Goal: Information Seeking & Learning: Learn about a topic

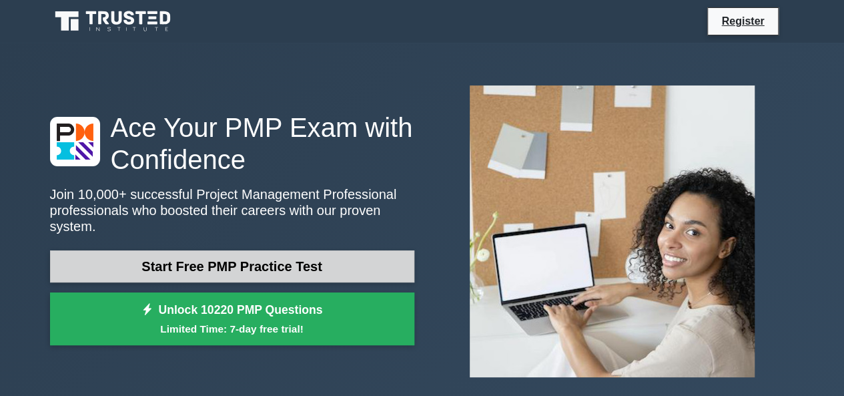
click at [247, 261] on link "Start Free PMP Practice Test" at bounding box center [232, 266] width 364 height 32
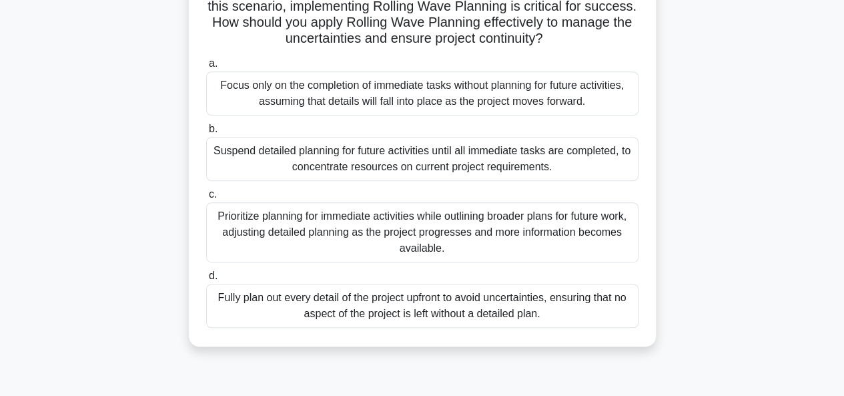
scroll to position [267, 0]
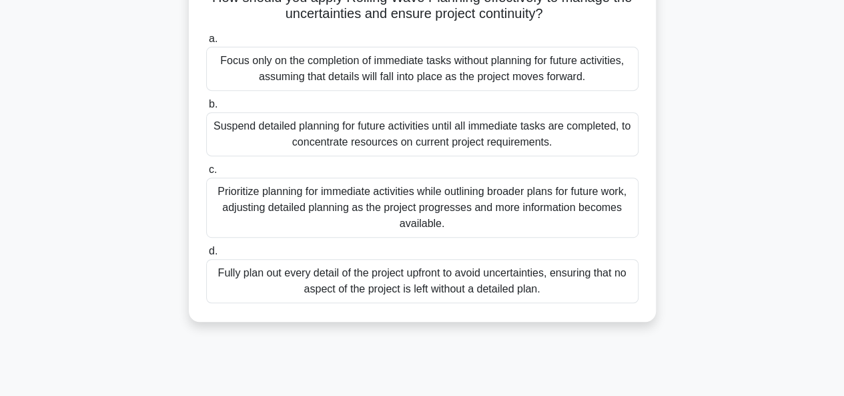
click at [233, 229] on div "Prioritize planning for immediate activities while outlining broader plans for …" at bounding box center [422, 207] width 432 height 60
click at [206, 174] on input "c. Prioritize planning for immediate activities while outlining broader plans f…" at bounding box center [206, 169] width 0 height 9
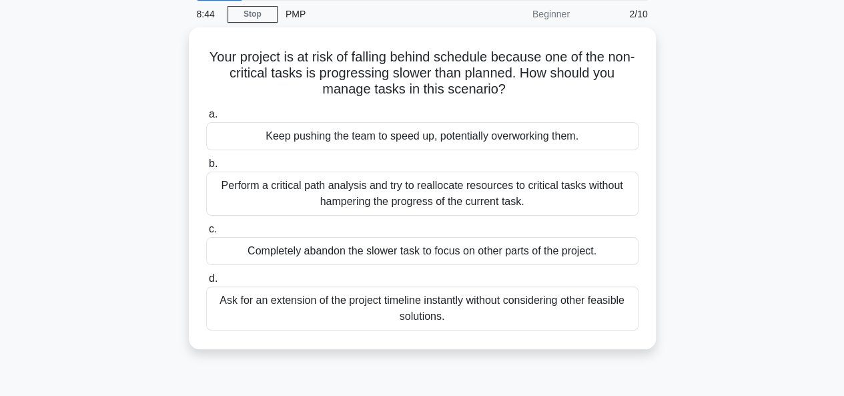
scroll to position [71, 0]
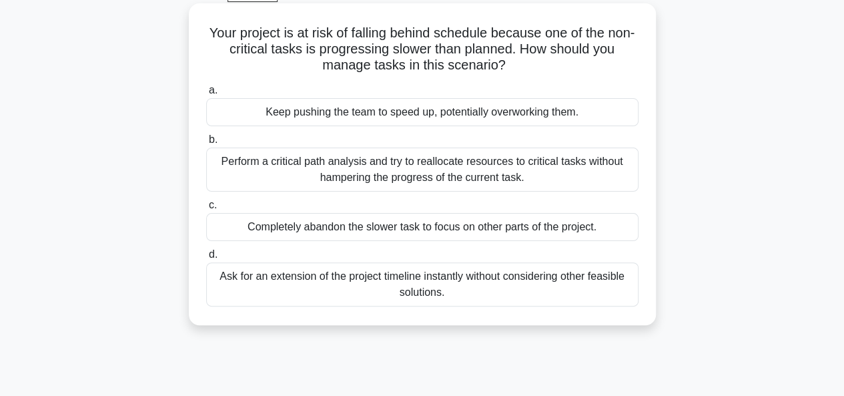
click at [227, 163] on div "Perform a critical path analysis and try to reallocate resources to critical ta…" at bounding box center [422, 169] width 432 height 44
click at [206, 144] on input "b. Perform a critical path analysis and try to reallocate resources to critical…" at bounding box center [206, 139] width 0 height 9
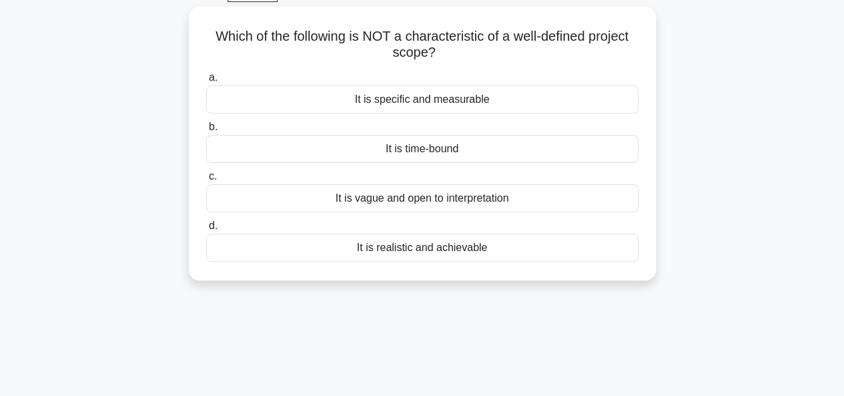
scroll to position [0, 0]
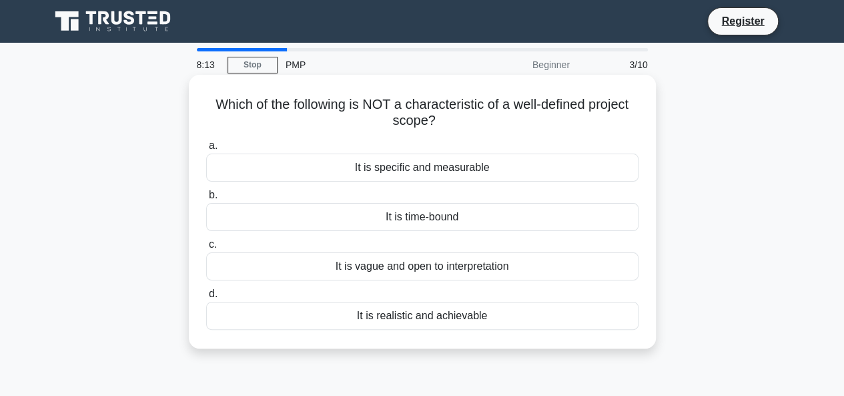
click at [364, 268] on div "It is vague and open to interpretation" at bounding box center [422, 266] width 432 height 28
click at [206, 249] on input "c. It is vague and open to interpretation" at bounding box center [206, 244] width 0 height 9
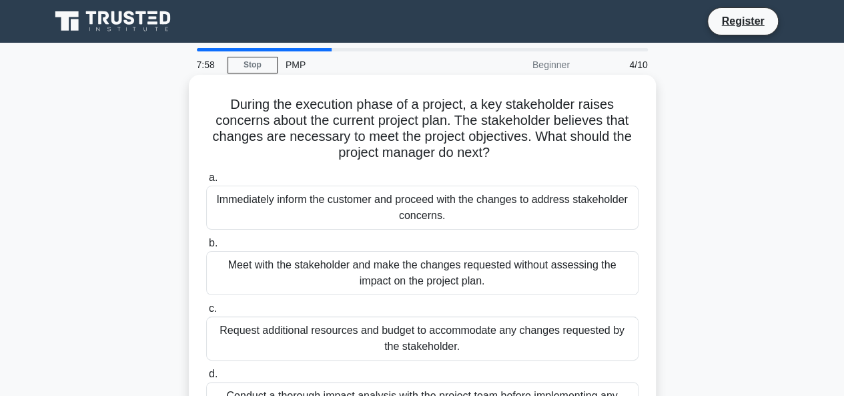
scroll to position [67, 0]
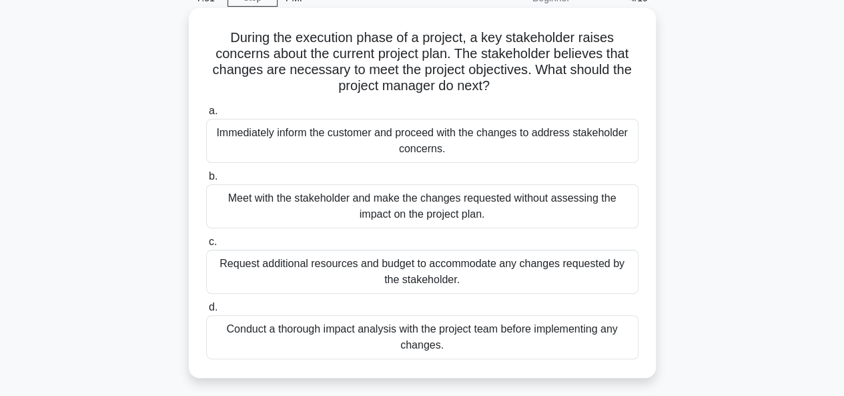
click at [262, 207] on div "Meet with the stakeholder and make the changes requested without assessing the …" at bounding box center [422, 206] width 432 height 44
click at [206, 181] on input "b. Meet with the stakeholder and make the changes requested without assessing t…" at bounding box center [206, 176] width 0 height 9
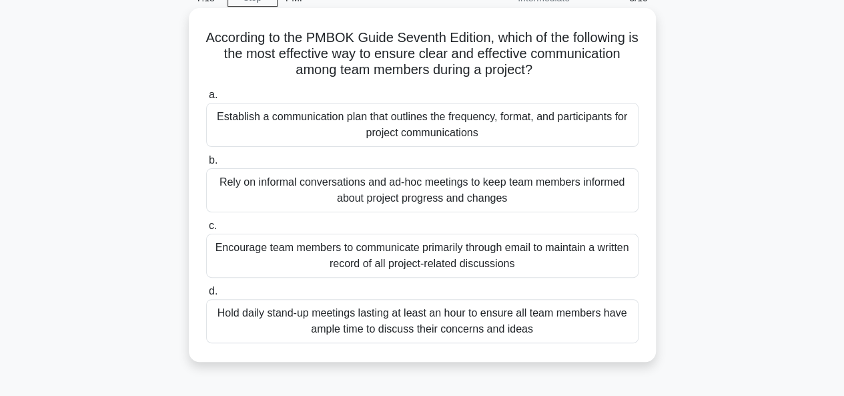
click at [287, 326] on div "Hold daily stand-up meetings lasting at least an hour to ensure all team member…" at bounding box center [422, 321] width 432 height 44
click at [206, 296] on input "d. Hold daily stand-up meetings lasting at least an hour to ensure all team mem…" at bounding box center [206, 291] width 0 height 9
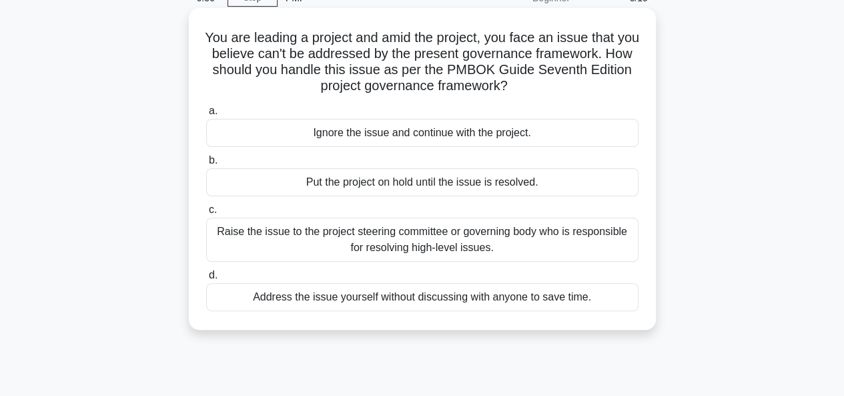
click at [324, 238] on div "Raise the issue to the project steering committee or governing body who is resp…" at bounding box center [422, 239] width 432 height 44
click at [206, 214] on input "c. Raise the issue to the project steering committee or governing body who is r…" at bounding box center [206, 209] width 0 height 9
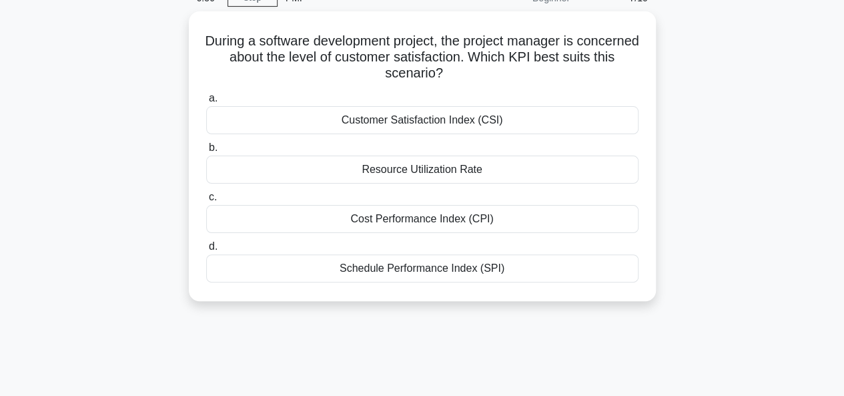
scroll to position [0, 0]
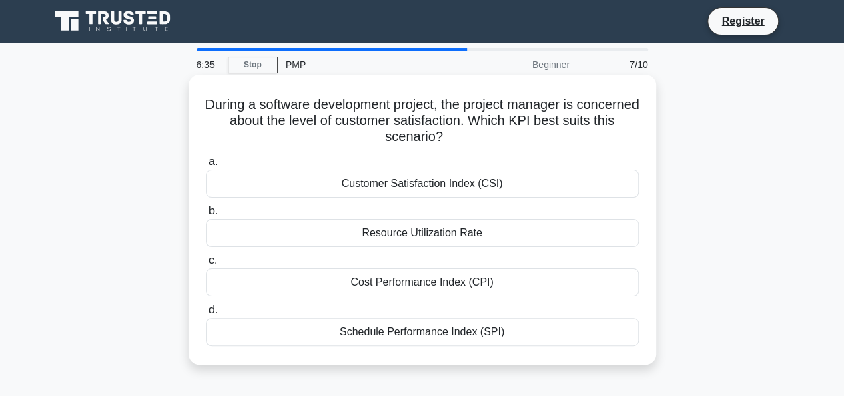
click at [388, 185] on div "Customer Satisfaction Index (CSI)" at bounding box center [422, 183] width 432 height 28
click at [206, 166] on input "a. Customer Satisfaction Index (CSI)" at bounding box center [206, 161] width 0 height 9
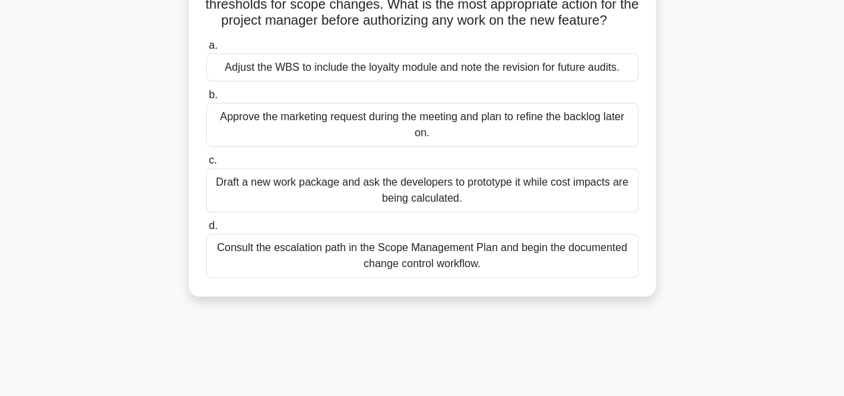
scroll to position [200, 0]
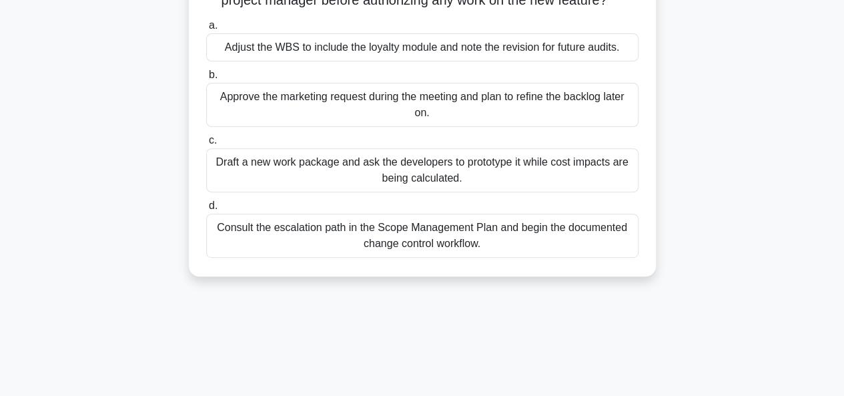
click at [286, 250] on div "Consult the escalation path in the Scope Management Plan and begin the document…" at bounding box center [422, 235] width 432 height 44
click at [206, 210] on input "d. Consult the escalation path in the Scope Management Plan and begin the docum…" at bounding box center [206, 205] width 0 height 9
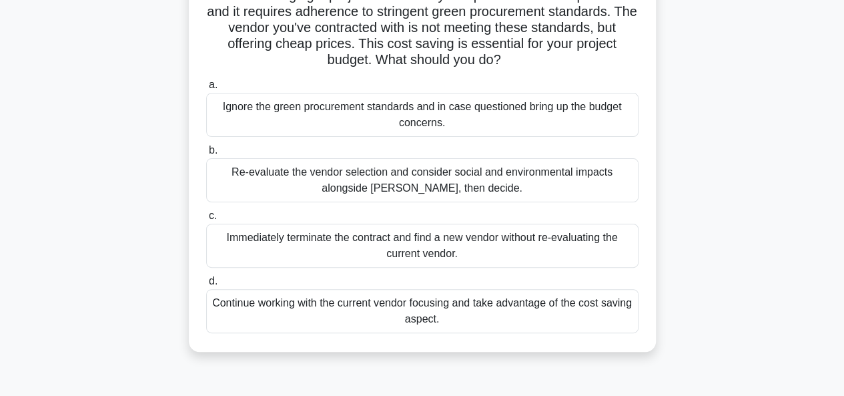
scroll to position [133, 0]
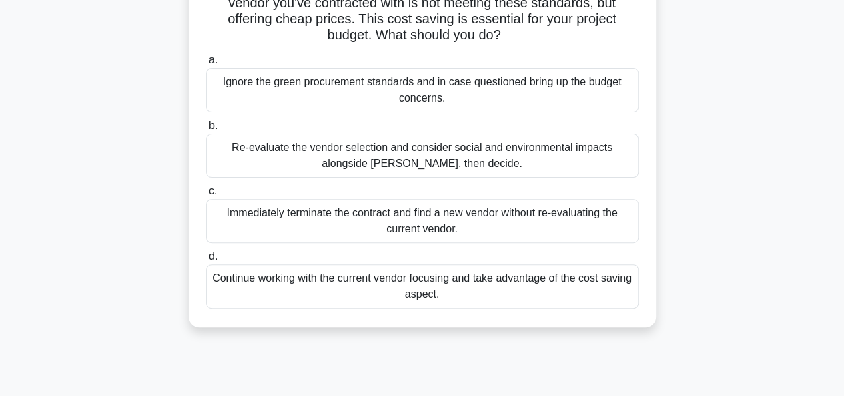
click at [284, 281] on div "Continue working with the current vendor focusing and take advantage of the cos…" at bounding box center [422, 286] width 432 height 44
click at [430, 285] on div "Continue working with the current vendor focusing and take advantage of the cos…" at bounding box center [422, 286] width 432 height 44
click at [206, 261] on input "d. Continue working with the current vendor focusing and take advantage of the …" at bounding box center [206, 256] width 0 height 9
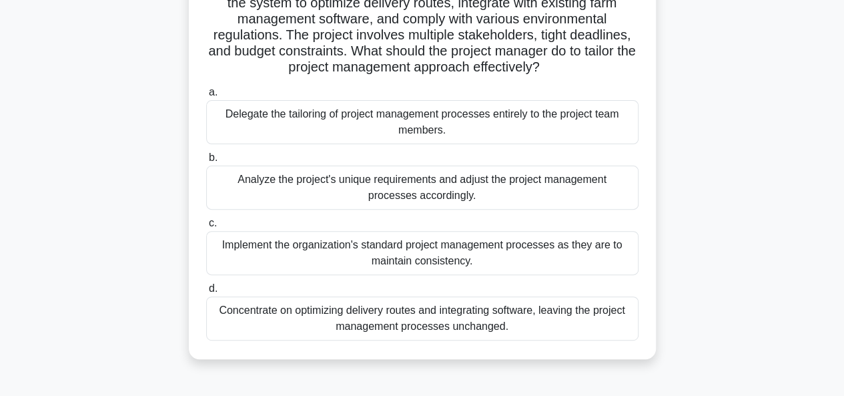
click at [352, 302] on div "Concentrate on optimizing delivery routes and integrating software, leaving the…" at bounding box center [422, 318] width 432 height 44
click at [206, 293] on input "d. Concentrate on optimizing delivery routes and integrating software, leaving …" at bounding box center [206, 288] width 0 height 9
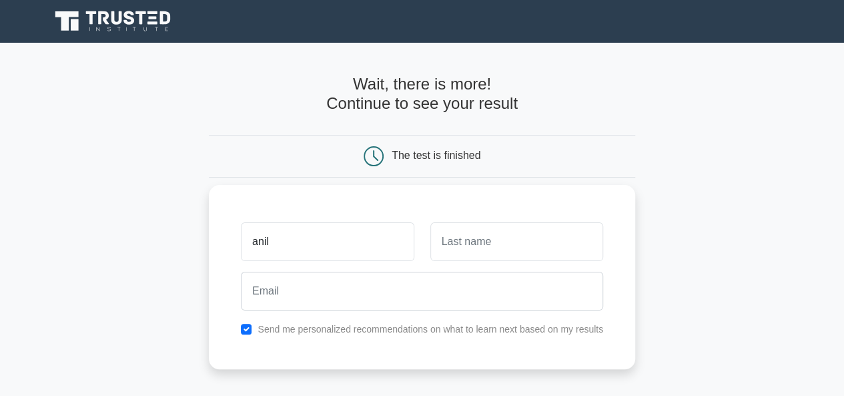
type input "anil"
click at [456, 241] on input "text" at bounding box center [516, 241] width 173 height 39
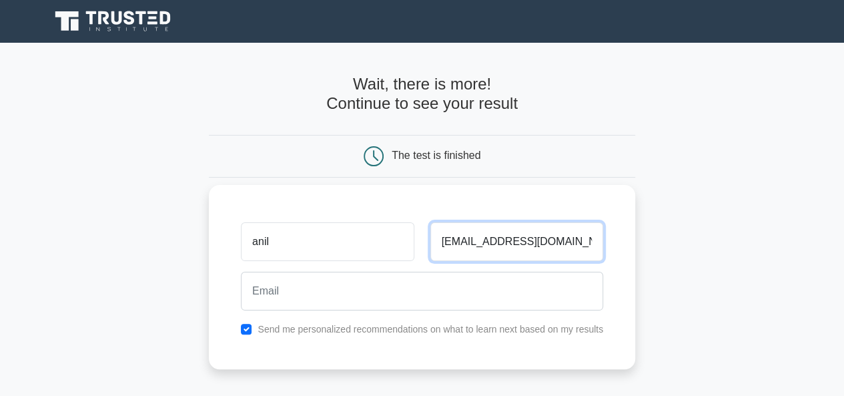
type input "rana.anil086@gmail.com"
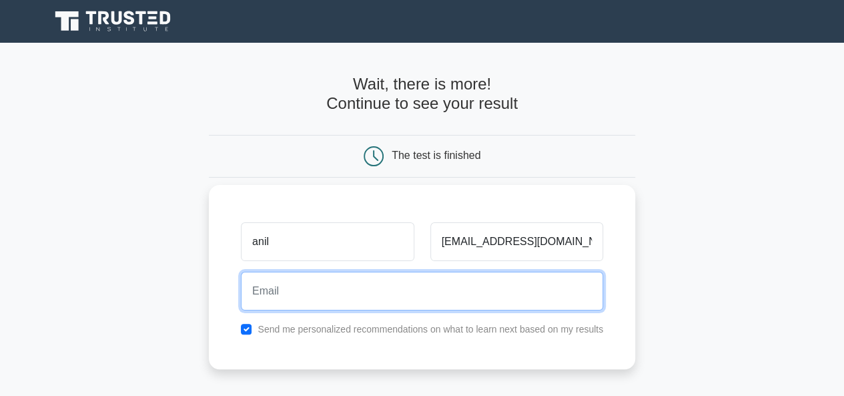
click at [344, 286] on input "email" at bounding box center [422, 291] width 362 height 39
type input "rana.anil086@gmail.com"
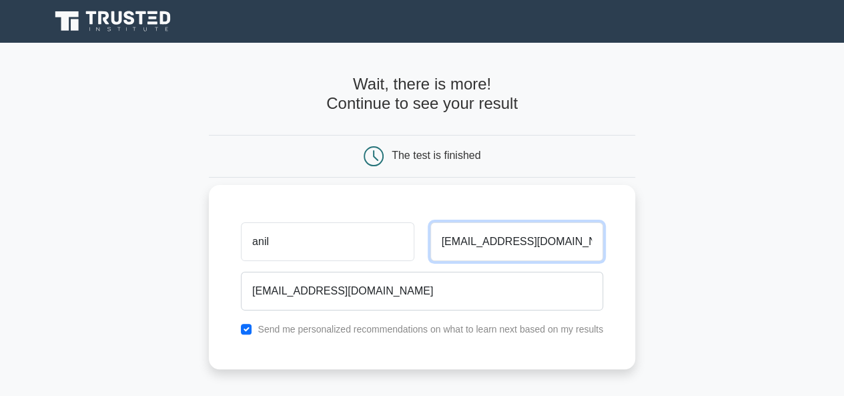
drag, startPoint x: 572, startPoint y: 245, endPoint x: 434, endPoint y: 247, distance: 138.1
click at [434, 247] on input "rana.anil086@gmail.com" at bounding box center [516, 241] width 173 height 39
type input "a"
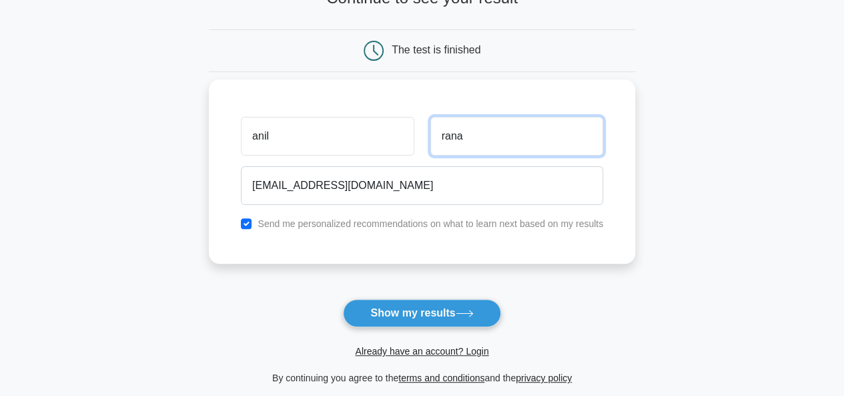
scroll to position [200, 0]
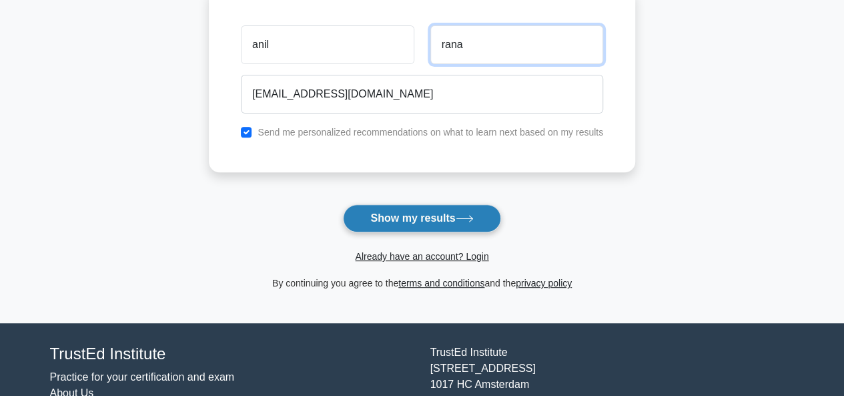
type input "rana"
click at [438, 209] on button "Show my results" at bounding box center [421, 218] width 157 height 28
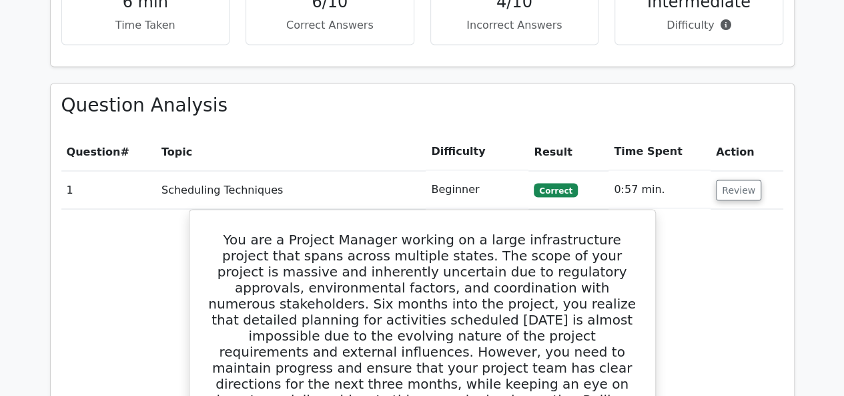
scroll to position [1201, 0]
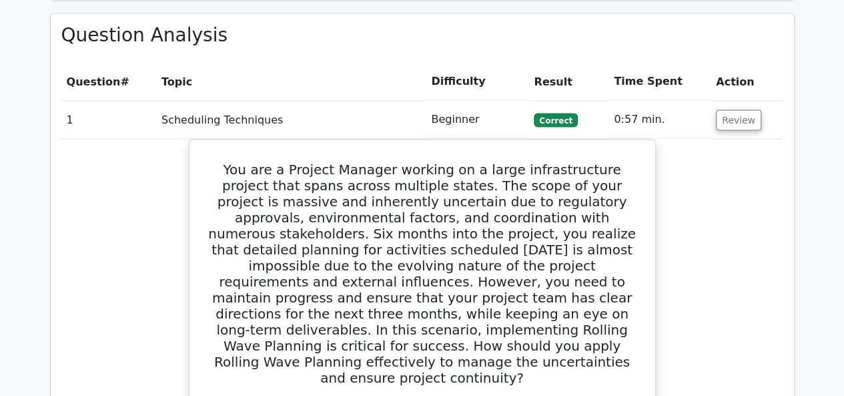
click at [549, 113] on span "Correct" at bounding box center [555, 119] width 43 height 13
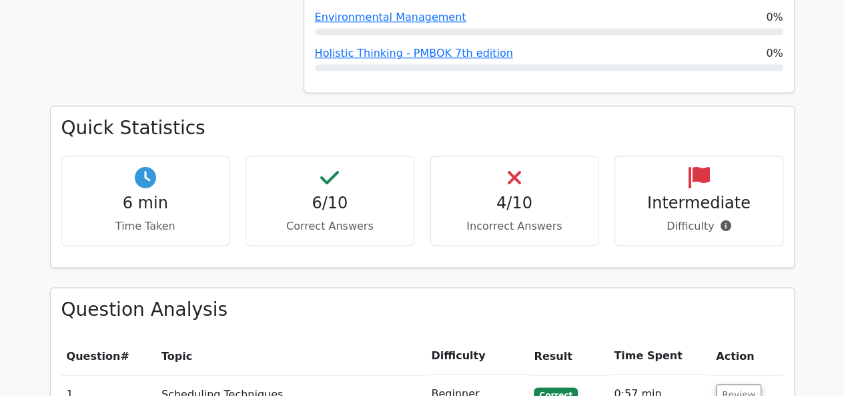
scroll to position [997, 0]
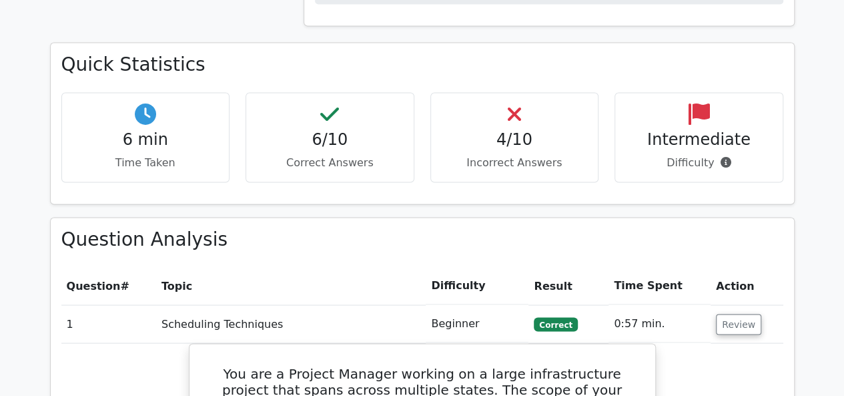
click at [442, 304] on td "Beginner" at bounding box center [477, 323] width 103 height 38
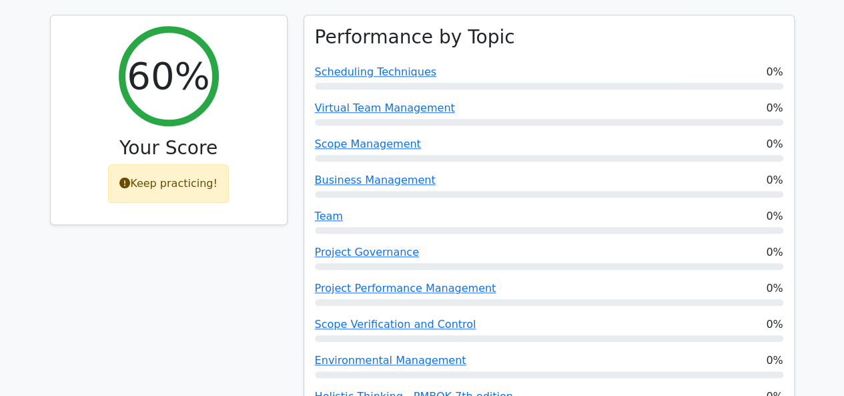
scroll to position [530, 0]
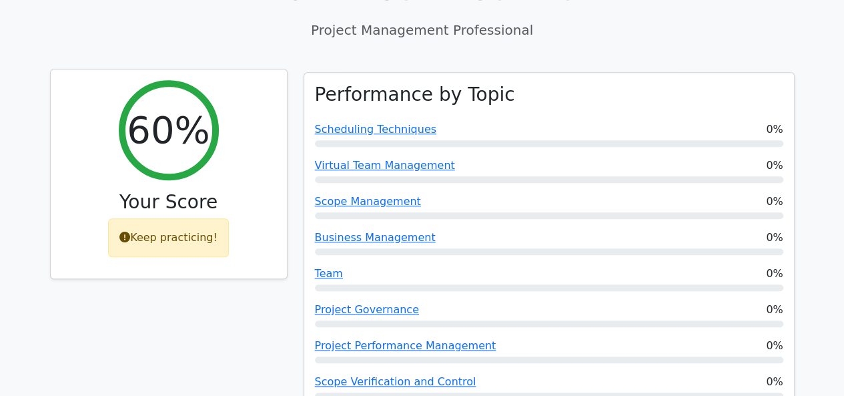
click at [152, 218] on div "Keep practicing!" at bounding box center [168, 237] width 121 height 39
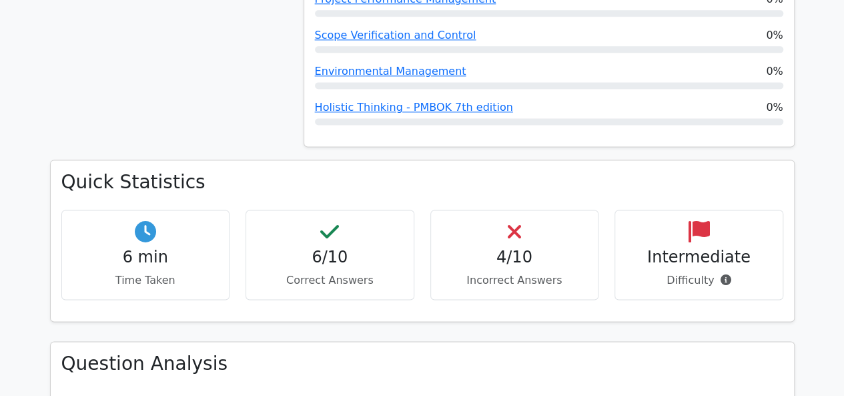
scroll to position [997, 0]
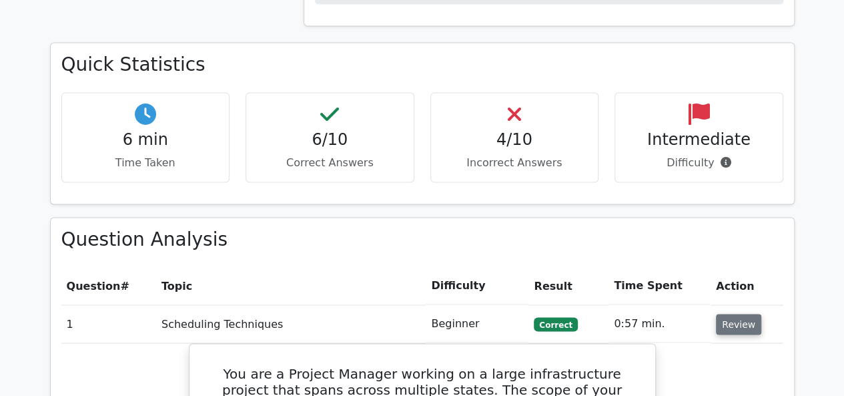
click at [746, 314] on button "Review" at bounding box center [738, 324] width 45 height 21
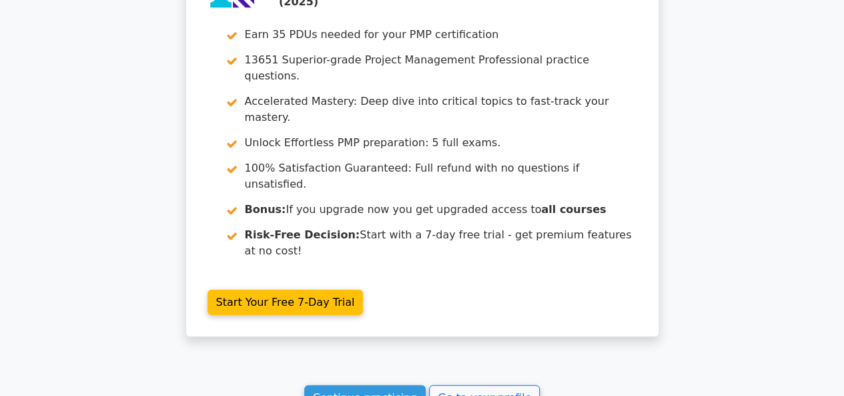
scroll to position [1882, 0]
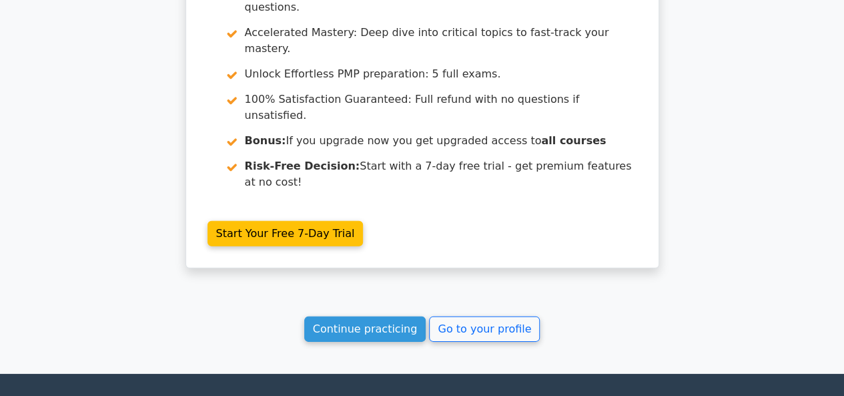
click at [336, 316] on link "Continue practicing" at bounding box center [365, 328] width 122 height 25
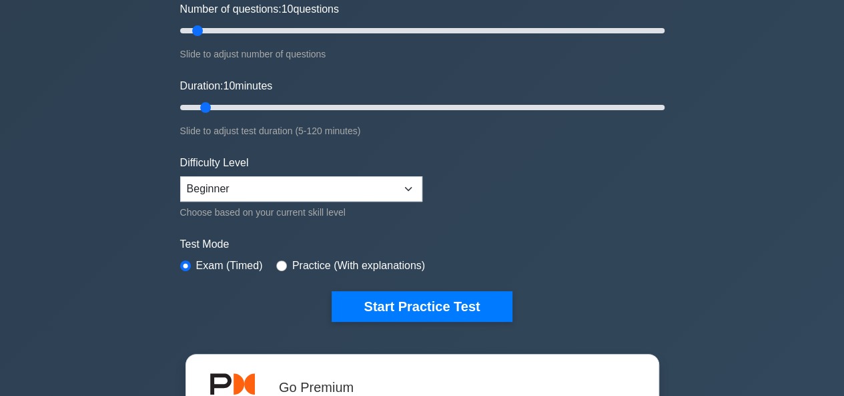
scroll to position [200, 0]
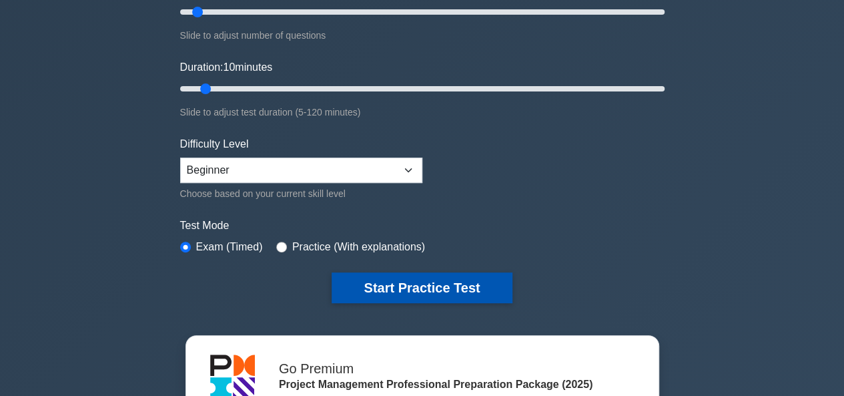
click at [407, 274] on button "Start Practice Test" at bounding box center [422, 287] width 180 height 31
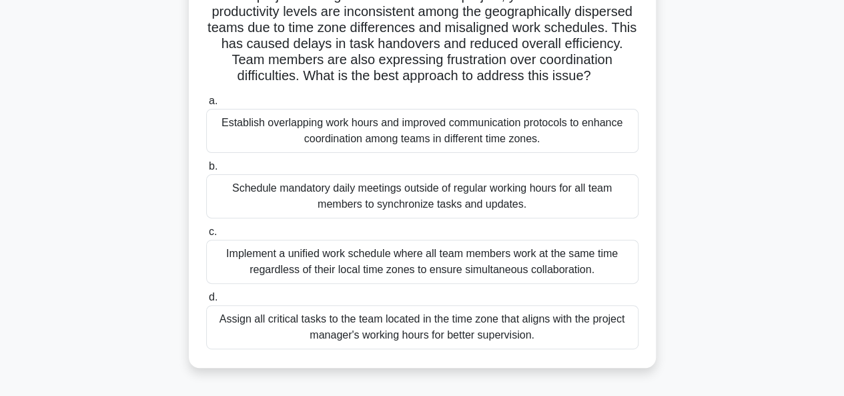
scroll to position [133, 0]
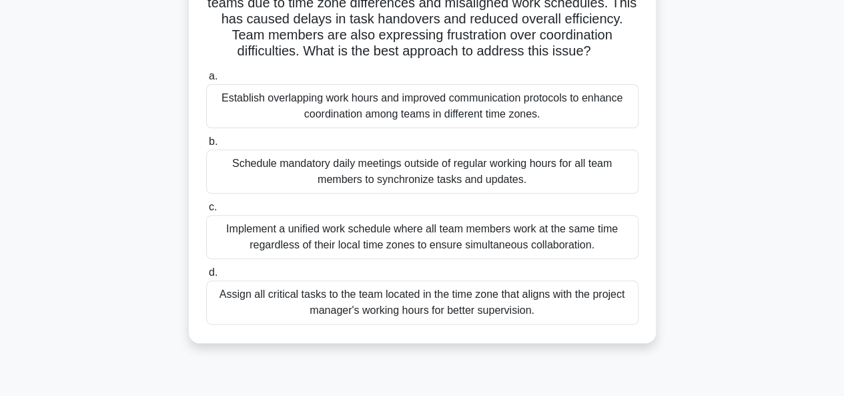
click at [285, 227] on div "Implement a unified work schedule where all team members work at the same time …" at bounding box center [422, 237] width 432 height 44
click at [206, 211] on input "c. Implement a unified work schedule where all team members work at the same ti…" at bounding box center [206, 207] width 0 height 9
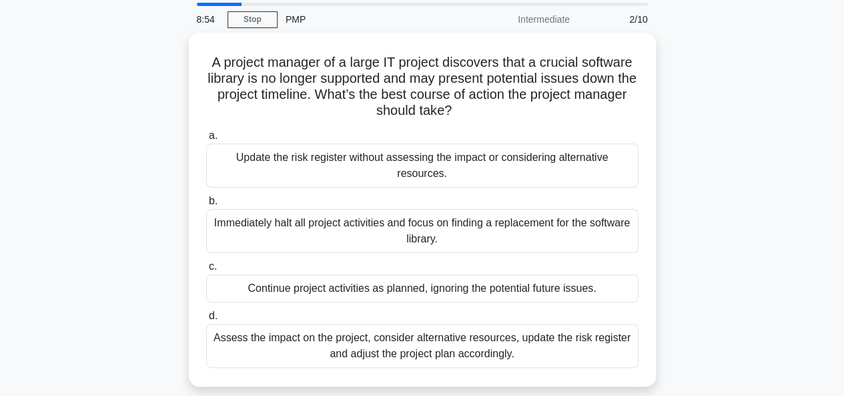
scroll to position [67, 0]
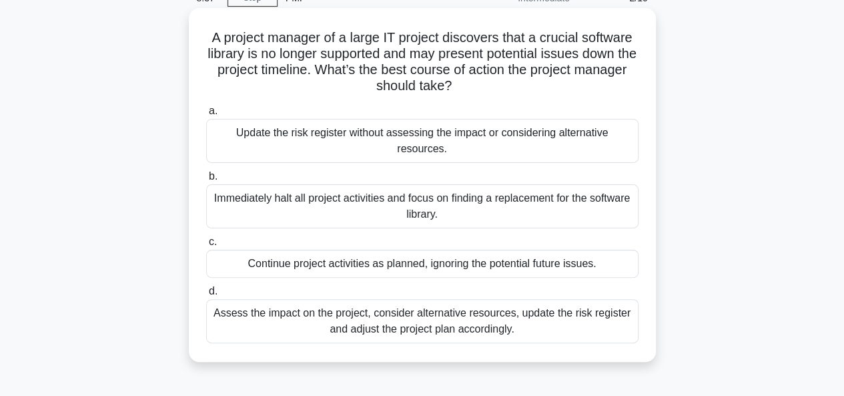
click at [298, 319] on div "Assess the impact on the project, consider alternative resources, update the ri…" at bounding box center [422, 321] width 432 height 44
click at [206, 296] on input "d. Assess the impact on the project, consider alternative resources, update the…" at bounding box center [206, 291] width 0 height 9
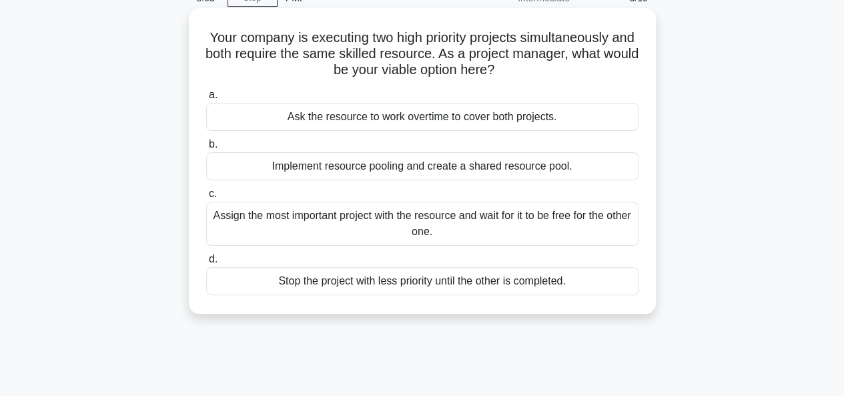
click at [326, 166] on div "Implement resource pooling and create a shared resource pool." at bounding box center [422, 166] width 432 height 28
click at [206, 149] on input "b. Implement resource pooling and create a shared resource pool." at bounding box center [206, 144] width 0 height 9
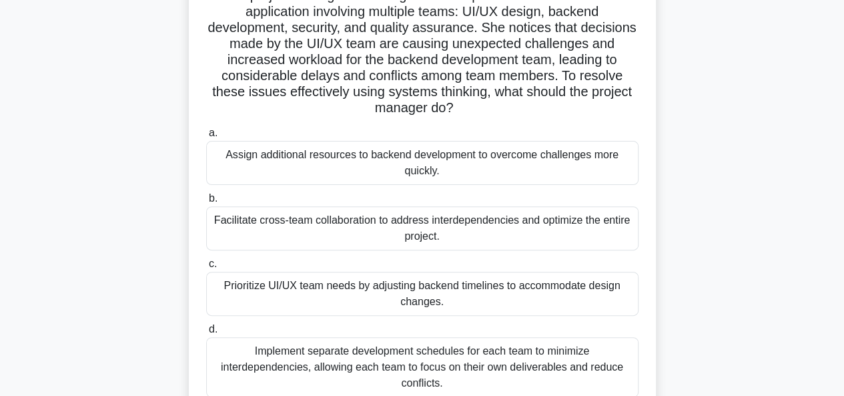
scroll to position [133, 0]
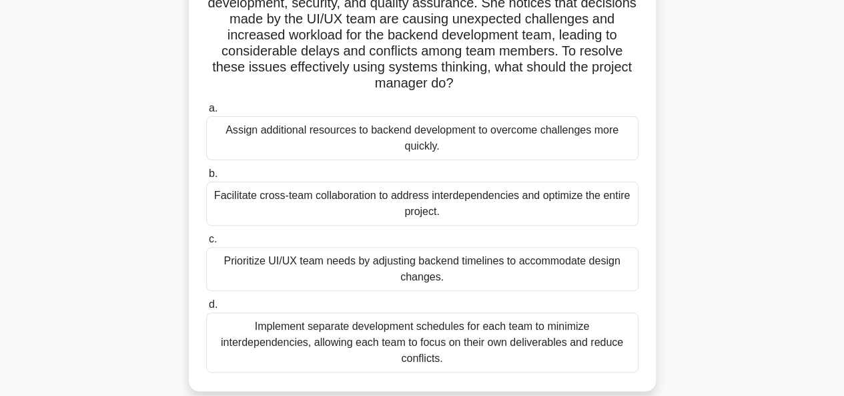
click at [290, 206] on div "Facilitate cross-team collaboration to address interdependencies and optimize t…" at bounding box center [422, 203] width 432 height 44
click at [206, 178] on input "b. Facilitate cross-team collaboration to address interdependencies and optimiz…" at bounding box center [206, 173] width 0 height 9
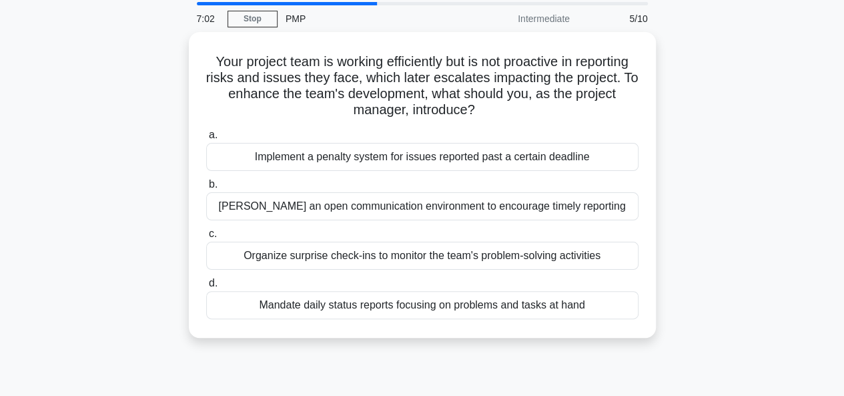
scroll to position [67, 0]
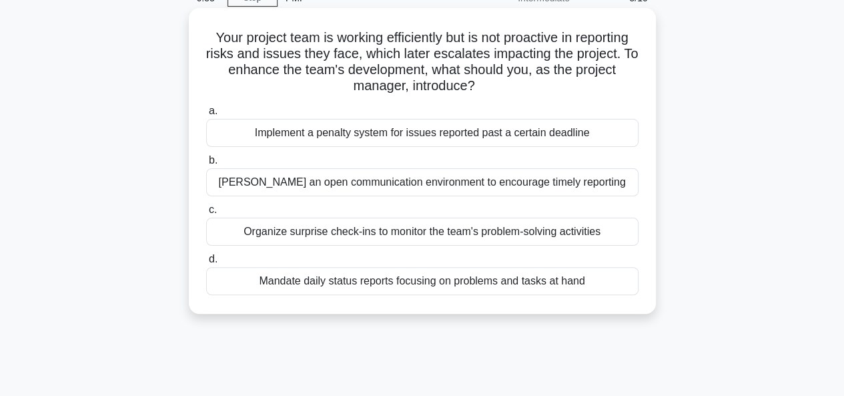
click at [408, 289] on div "Mandate daily status reports focusing on problems and tasks at hand" at bounding box center [422, 281] width 432 height 28
click at [206, 264] on input "d. Mandate daily status reports focusing on problems and tasks at hand" at bounding box center [206, 259] width 0 height 9
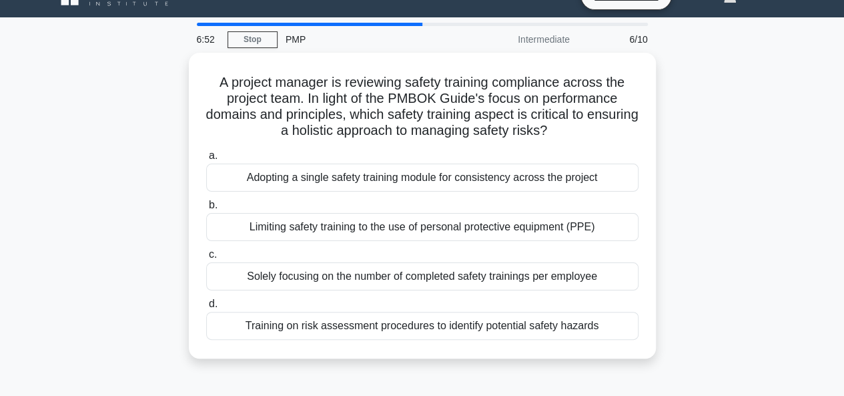
scroll to position [0, 0]
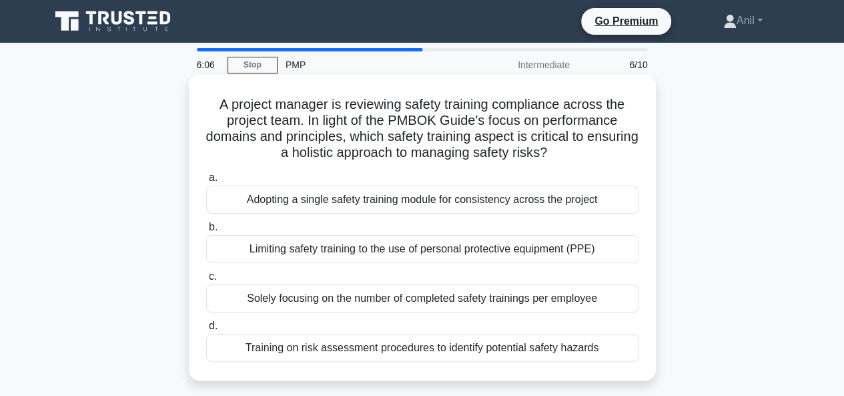
click at [280, 291] on div "Solely focusing on the number of completed safety trainings per employee" at bounding box center [422, 298] width 432 height 28
click at [206, 281] on input "c. Solely focusing on the number of completed safety trainings per employee" at bounding box center [206, 276] width 0 height 9
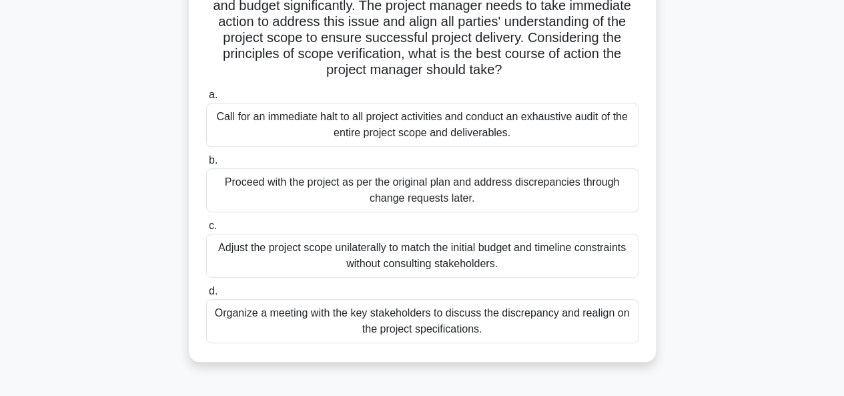
scroll to position [200, 0]
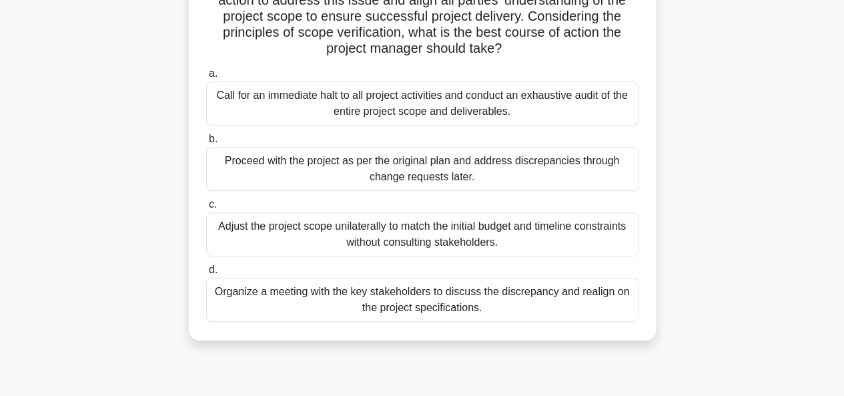
click at [280, 292] on div "Organize a meeting with the key stakeholders to discuss the discrepancy and rea…" at bounding box center [422, 300] width 432 height 44
click at [206, 274] on input "d. Organize a meeting with the key stakeholders to discuss the discrepancy and …" at bounding box center [206, 270] width 0 height 9
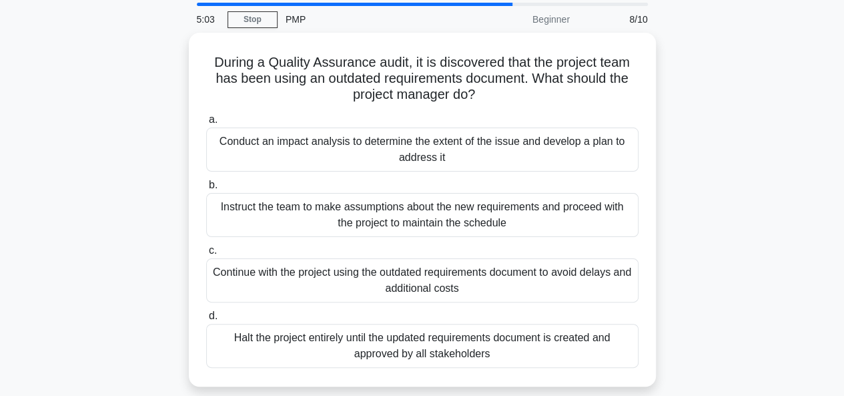
scroll to position [67, 0]
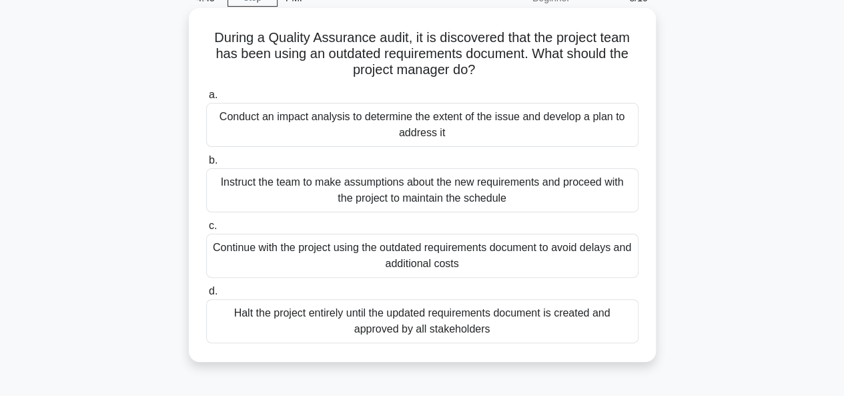
click at [318, 137] on div "Conduct an impact analysis to determine the extent of the issue and develop a p…" at bounding box center [422, 125] width 432 height 44
click at [206, 99] on input "a. Conduct an impact analysis to determine the extent of the issue and develop …" at bounding box center [206, 95] width 0 height 9
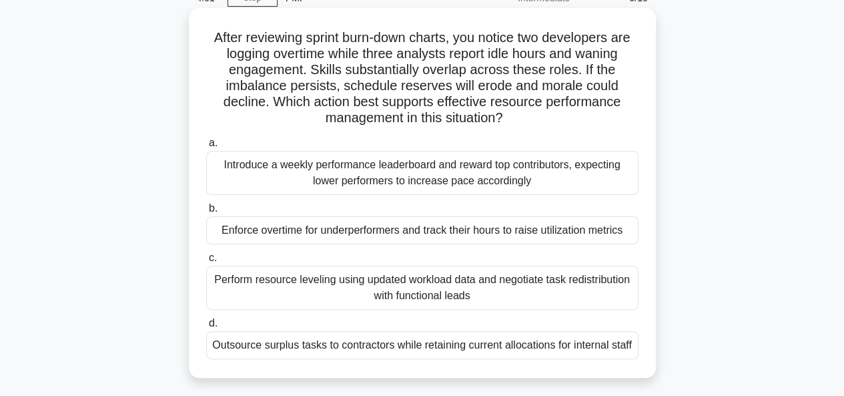
click at [396, 180] on div "Introduce a weekly performance leaderboard and reward top contributors, expecti…" at bounding box center [422, 173] width 432 height 44
click at [206, 147] on input "a. Introduce a weekly performance leaderboard and reward top contributors, expe…" at bounding box center [206, 143] width 0 height 9
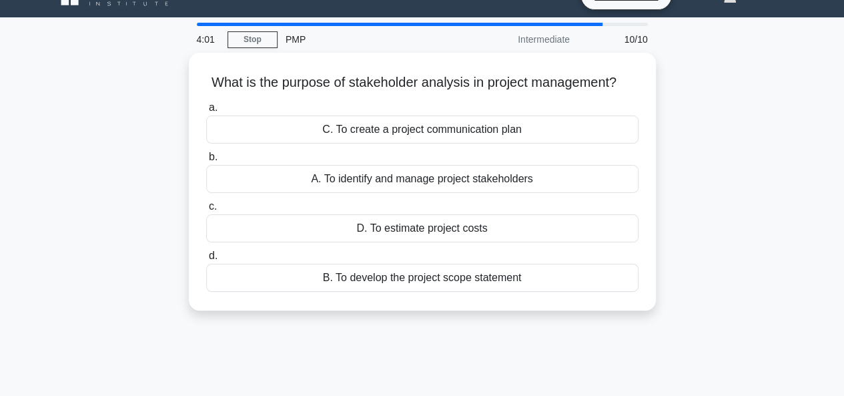
scroll to position [0, 0]
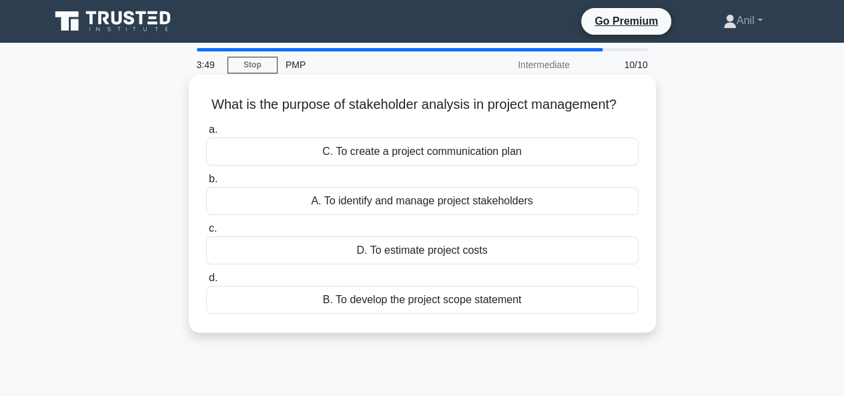
click at [372, 309] on div "B. To develop the project scope statement" at bounding box center [422, 300] width 432 height 28
click at [206, 282] on input "d. B. To develop the project scope statement" at bounding box center [206, 278] width 0 height 9
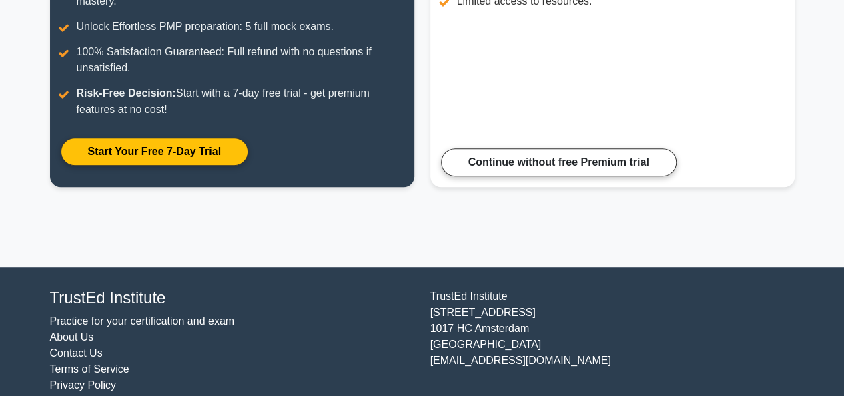
scroll to position [327, 0]
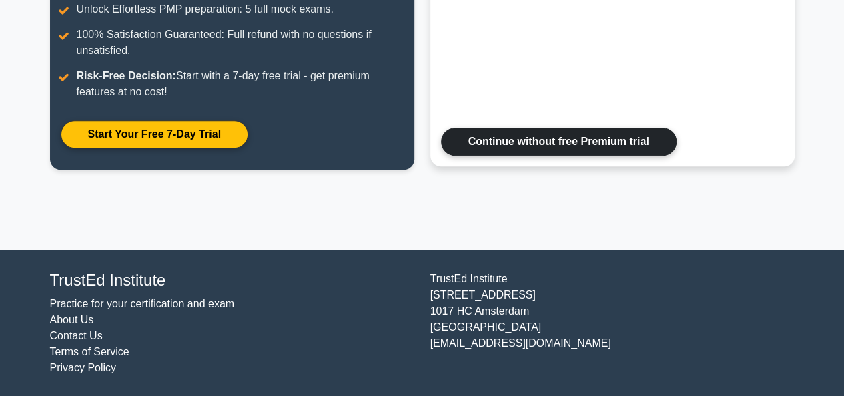
click at [542, 155] on link "Continue without free Premium trial" at bounding box center [558, 141] width 235 height 28
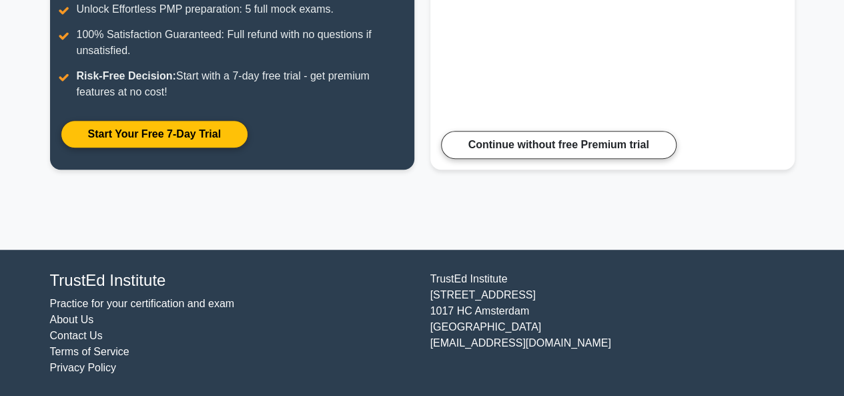
scroll to position [181, 0]
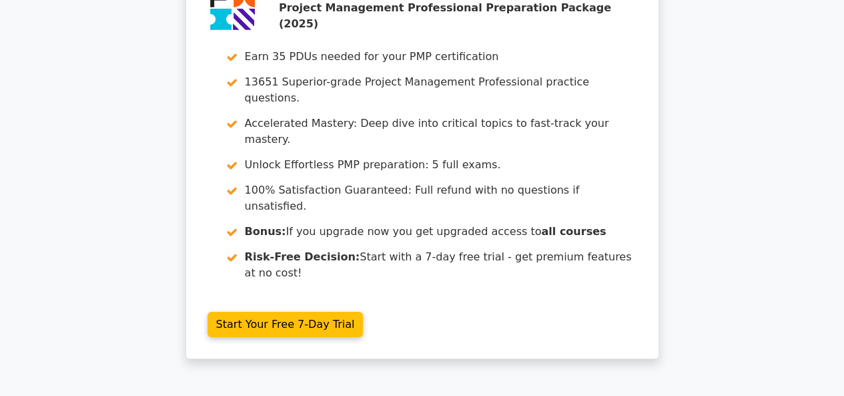
scroll to position [2424, 0]
